Goal: Information Seeking & Learning: Learn about a topic

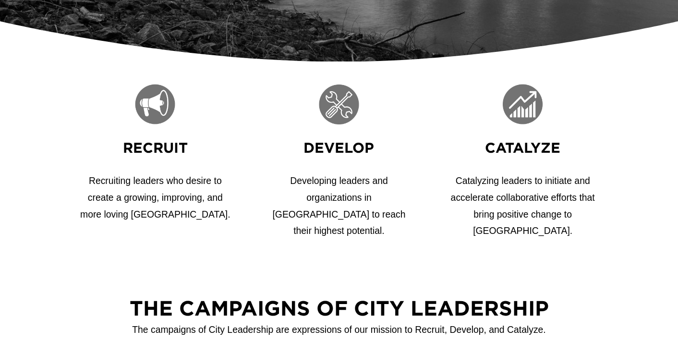
scroll to position [304, 0]
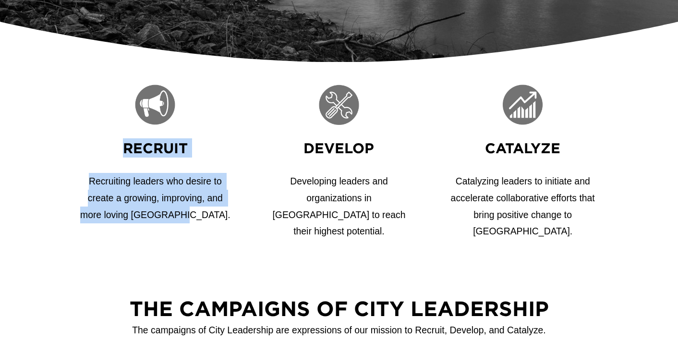
drag, startPoint x: 209, startPoint y: 219, endPoint x: 123, endPoint y: 147, distance: 112.1
click at [123, 147] on div "Recruit Recruiting leaders who desire to create a growing, improving, and more …" at bounding box center [155, 180] width 151 height 85
copy div "Recruit Recruiting leaders who desire to create a growing, improving, and more …"
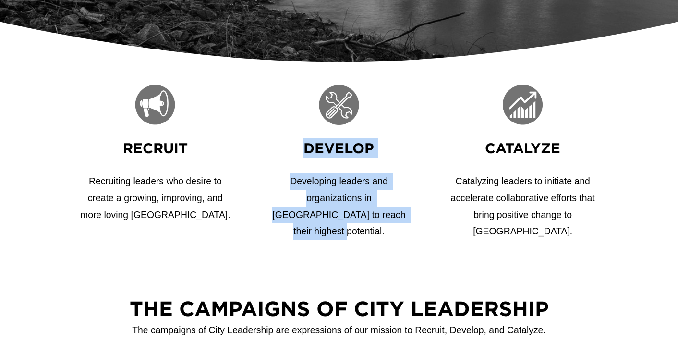
drag, startPoint x: 387, startPoint y: 219, endPoint x: 307, endPoint y: 155, distance: 101.8
click at [307, 155] on div "Develop Developing leaders and organizations in Memphis to reach their highest …" at bounding box center [338, 189] width 151 height 102
copy div "Develop Developing leaders and organizations in Memphis to reach their highest …"
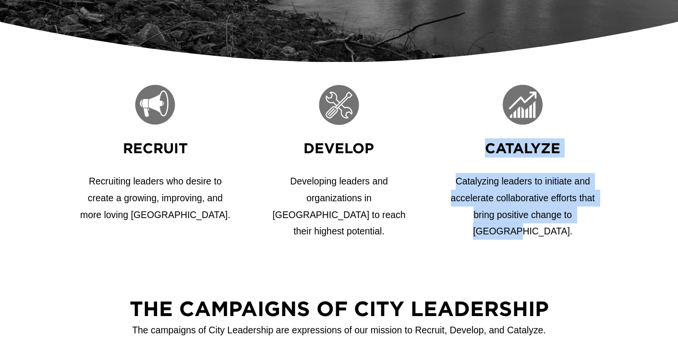
drag, startPoint x: 592, startPoint y: 219, endPoint x: 471, endPoint y: 155, distance: 138.1
click at [471, 155] on div "Catalyze Catalyzing leaders to initiate and accelerate collaborative efforts th…" at bounding box center [522, 189] width 151 height 102
copy div "Catalyze Catalyzing leaders to initiate and accelerate collaborative efforts th…"
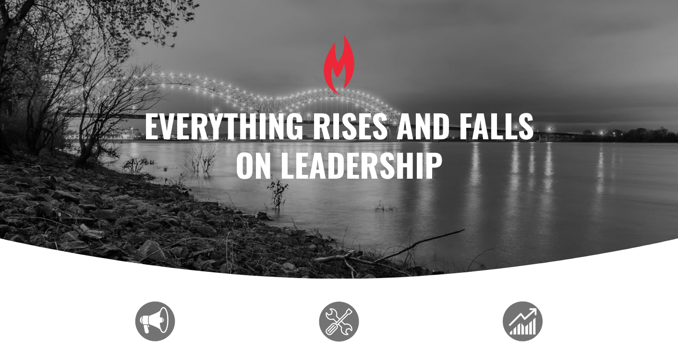
scroll to position [0, 0]
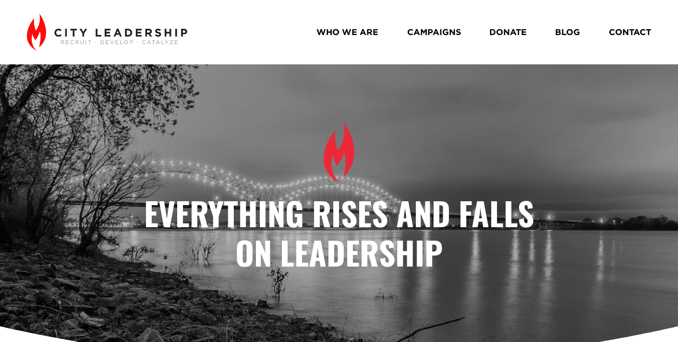
click at [356, 36] on link "WHO WE ARE" at bounding box center [347, 32] width 62 height 17
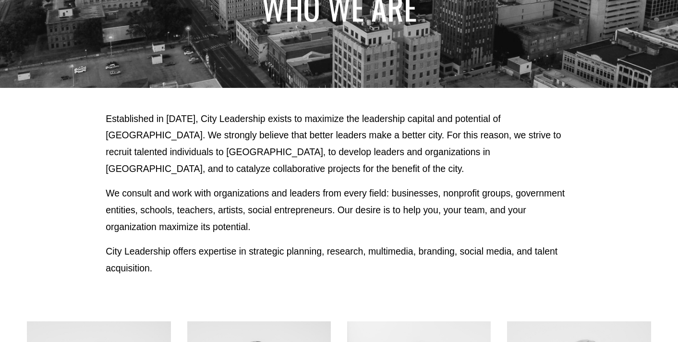
scroll to position [139, 0]
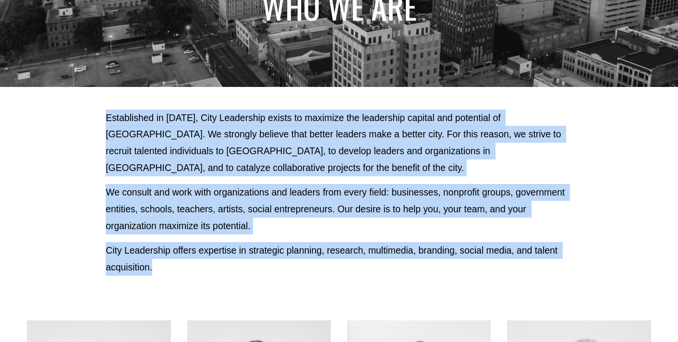
drag, startPoint x: 162, startPoint y: 272, endPoint x: 108, endPoint y: 121, distance: 160.7
click at [108, 121] on div "Established in 2010, City Leadership exists to maximize the leadership capital …" at bounding box center [339, 192] width 467 height 166
copy div "Established in 2010, City Leadership exists to maximize the leadership capital …"
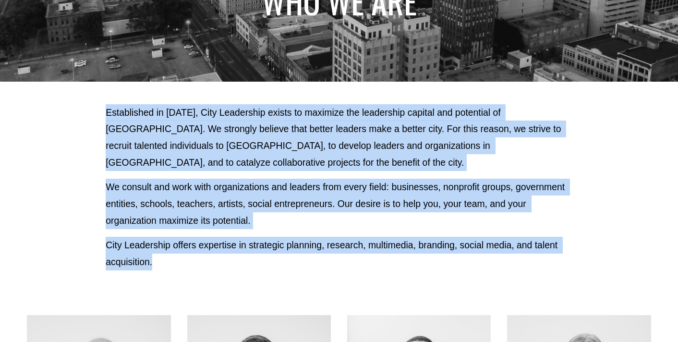
scroll to position [0, 0]
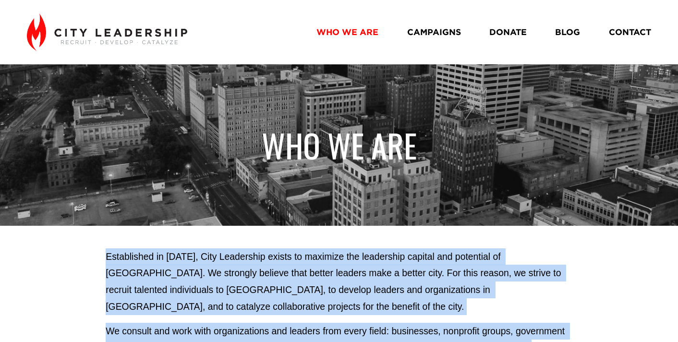
click at [441, 29] on link "CAMPAIGNS" at bounding box center [434, 32] width 54 height 17
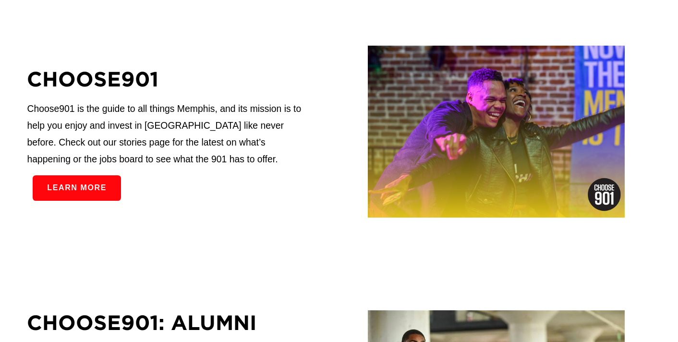
scroll to position [222, 0]
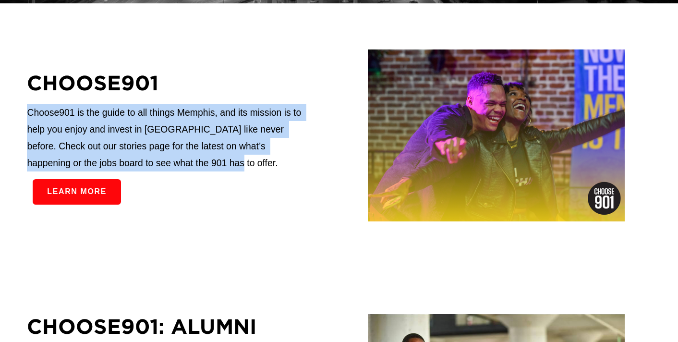
drag, startPoint x: 163, startPoint y: 166, endPoint x: 18, endPoint y: 119, distance: 152.1
click at [18, 119] on div "CHOOSE901 Choose901 is the guide to all things Memphis, and its mission is to h…" at bounding box center [339, 135] width 678 height 175
copy p "Choose901 is the guide to all things Memphis, and its mission is to help you en…"
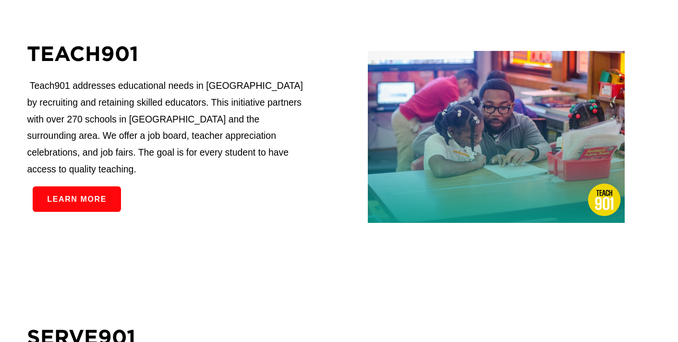
scroll to position [1020, 0]
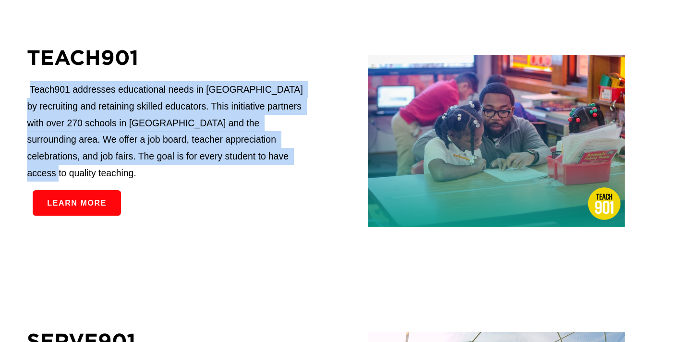
drag, startPoint x: 229, startPoint y: 170, endPoint x: 31, endPoint y: 104, distance: 208.6
click at [31, 104] on p "Teach901 addresses educational needs in Memphis by recruiting and retaining ski…" at bounding box center [168, 131] width 283 height 100
copy p "Teach901 addresses educational needs in Memphis by recruiting and retaining ski…"
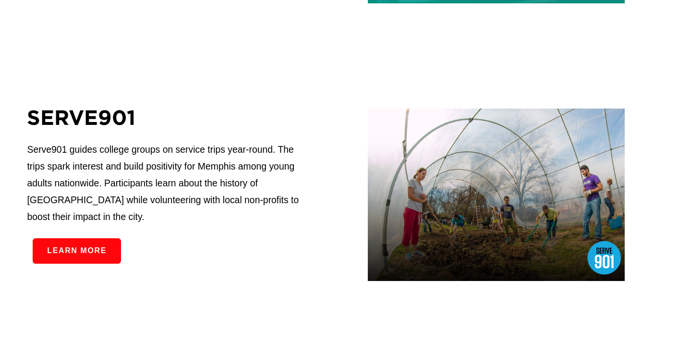
scroll to position [1245, 0]
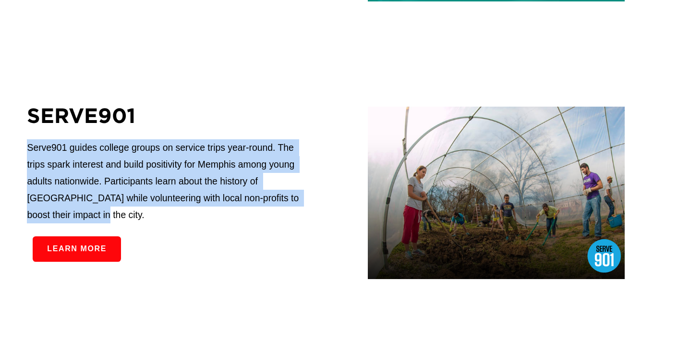
drag, startPoint x: 49, startPoint y: 212, endPoint x: 24, endPoint y: 153, distance: 64.4
click at [24, 153] on div "SERVE901 Serve901 guides college groups on service trips year-round. The trips …" at bounding box center [339, 192] width 678 height 181
copy p "Serve901 guides college groups on service trips year-round. The trips spark int…"
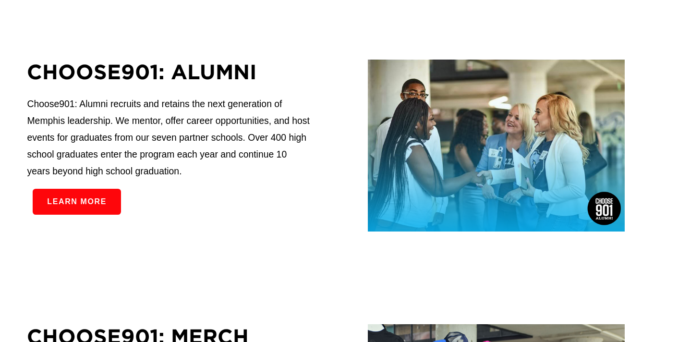
scroll to position [475, 0]
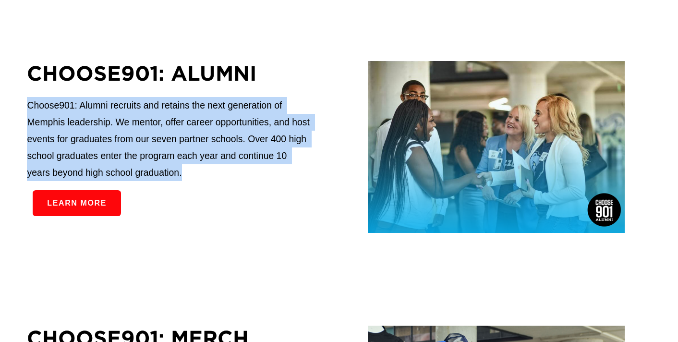
drag, startPoint x: 184, startPoint y: 176, endPoint x: 28, endPoint y: 115, distance: 167.5
click at [28, 115] on p "Choose901: Alumni recruits and retains the next generation of Memphis leadershi…" at bounding box center [168, 139] width 283 height 84
copy p "Choose901: Alumni recruits and retains the next generation of Memphis leadershi…"
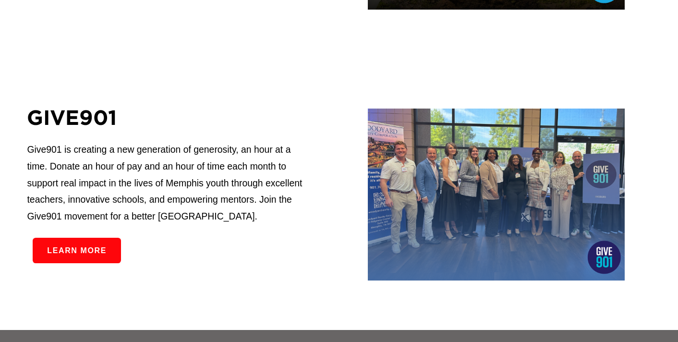
scroll to position [1518, 0]
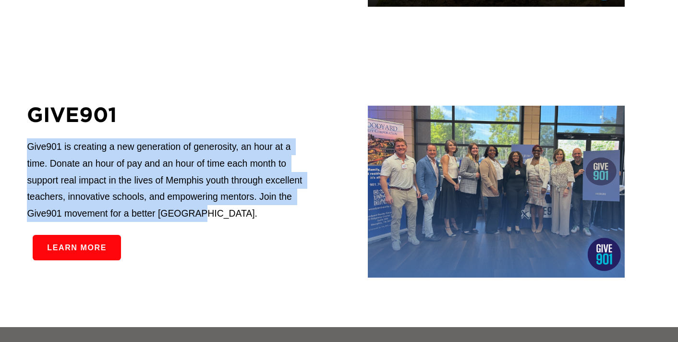
drag, startPoint x: 203, startPoint y: 217, endPoint x: 26, endPoint y: 151, distance: 188.3
click at [26, 151] on div "GIVE901 Give901 is creating a new generation of generosity, an hour at a time. …" at bounding box center [339, 191] width 678 height 181
copy p "Give901 is creating a new generation of generosity, an hour at a time. Donate a…"
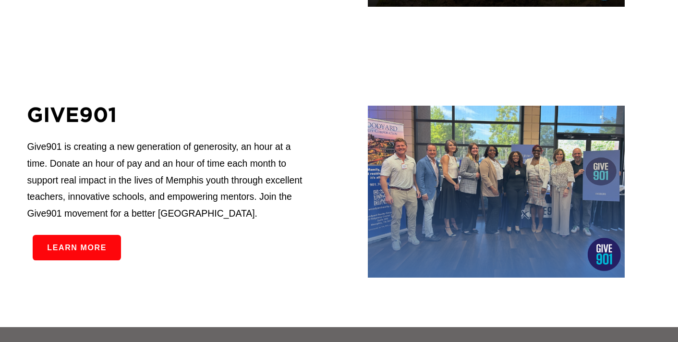
click at [204, 171] on p "Give901 is creating a new generation of generosity, an hour at a time. Donate a…" at bounding box center [168, 180] width 283 height 84
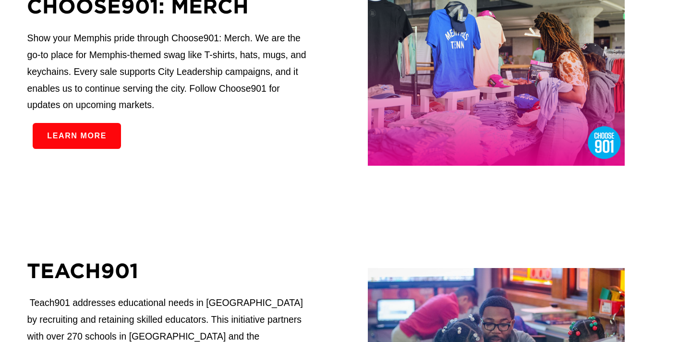
scroll to position [0, 0]
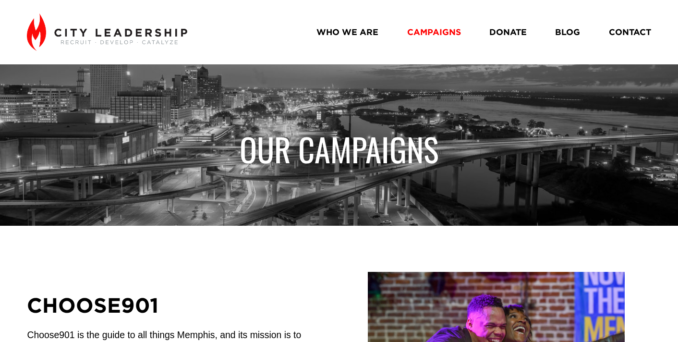
click at [347, 29] on link "WHO WE ARE" at bounding box center [347, 32] width 62 height 17
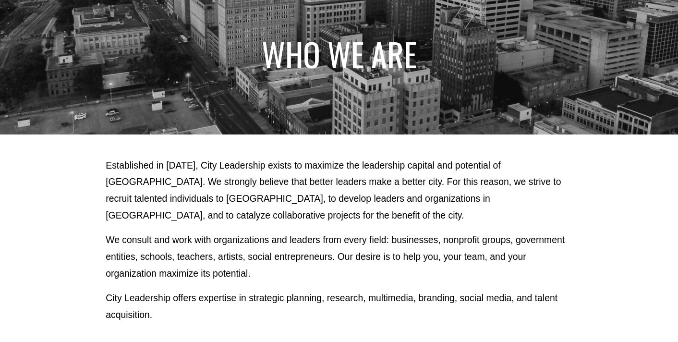
scroll to position [79, 0]
